Goal: Check status: Check status

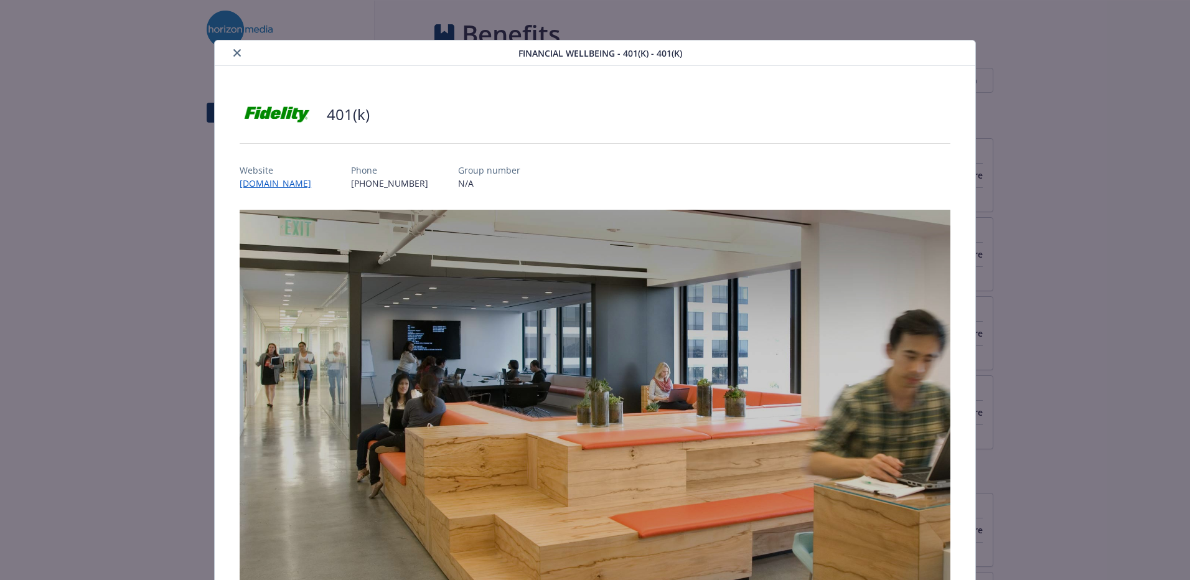
scroll to position [569, 0]
